Goal: Check status: Check status

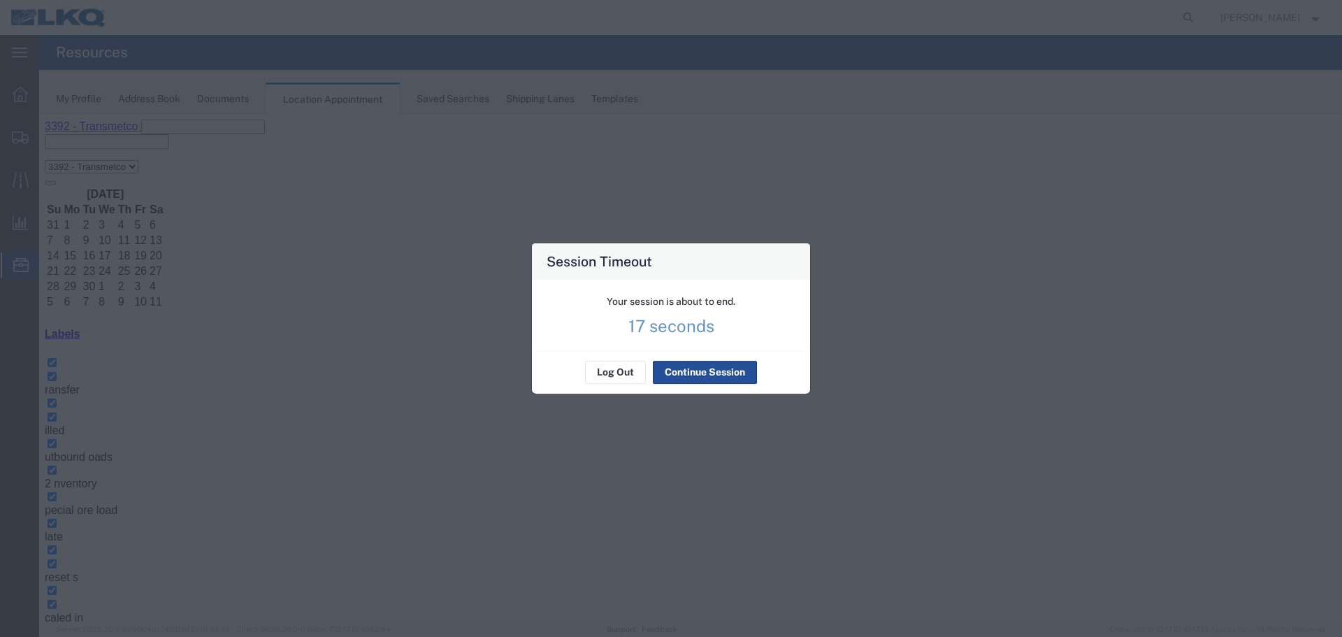
scroll to position [117, 0]
click at [606, 380] on button "Log Out" at bounding box center [615, 372] width 61 height 22
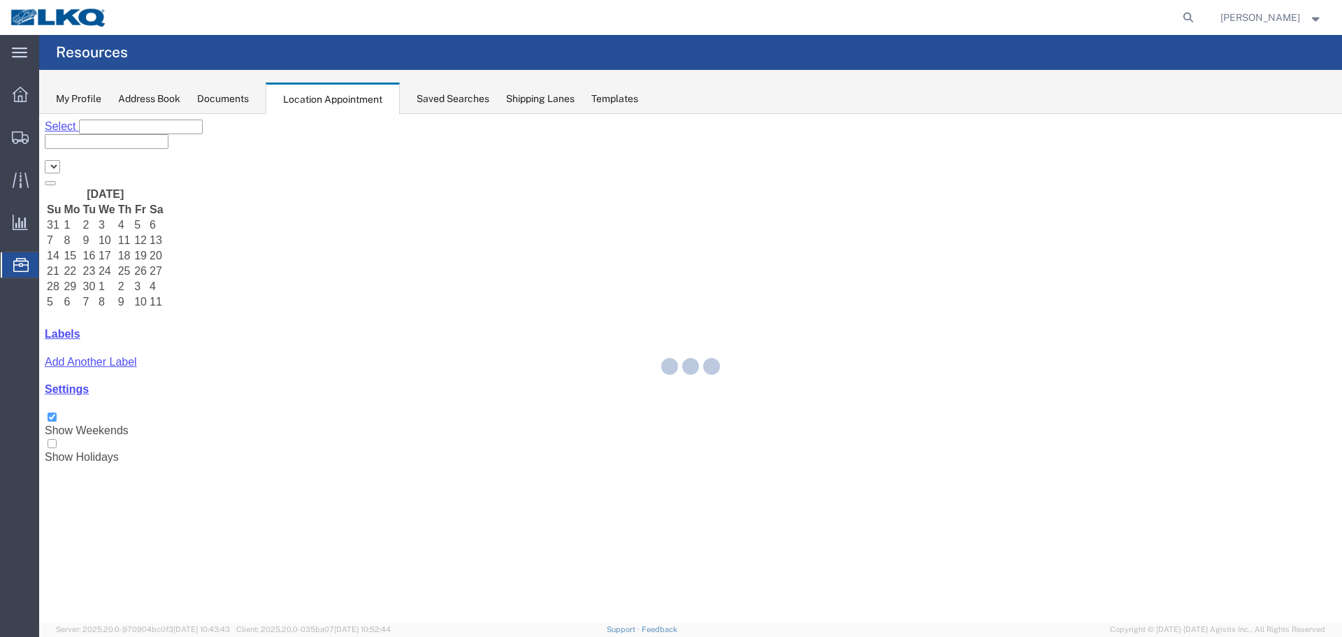
select select "28018"
